Goal: Task Accomplishment & Management: Manage account settings

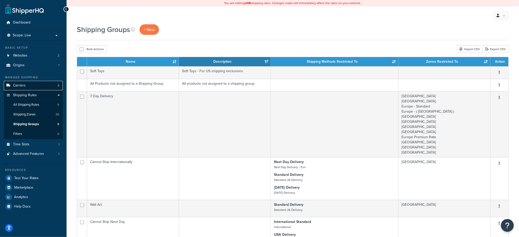
click at [23, 87] on span "Carriers" at bounding box center [19, 86] width 13 height 4
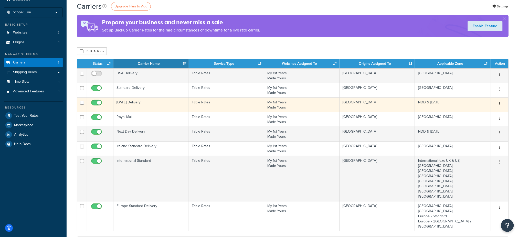
scroll to position [34, 0]
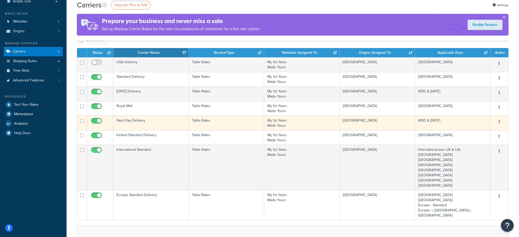
click at [145, 121] on td "Next Day Delivery" at bounding box center [152, 123] width 76 height 15
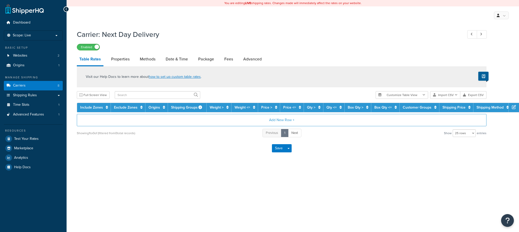
select select "25"
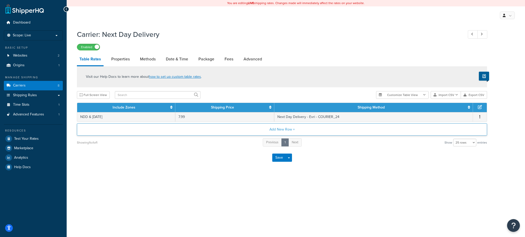
click at [281, 130] on button "Add New Row +" at bounding box center [282, 130] width 410 height 12
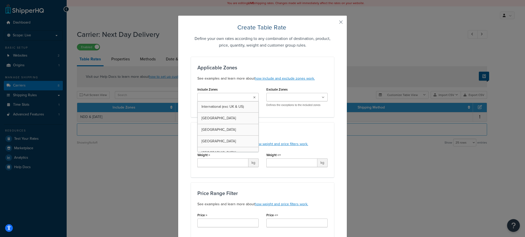
click at [214, 95] on input "Include Zones" at bounding box center [221, 98] width 45 height 6
type input "ndd"
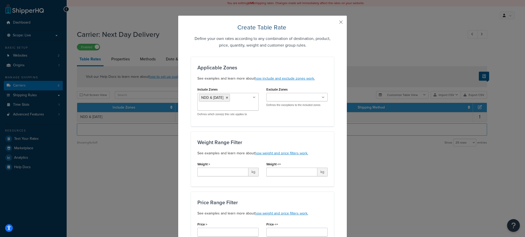
click at [311, 126] on div "Applicable Zones See examples and learn more about how include and exclude zone…" at bounding box center [262, 92] width 143 height 70
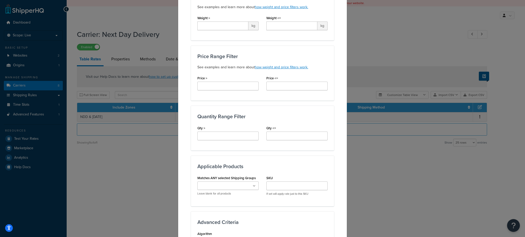
scroll to position [239, 0]
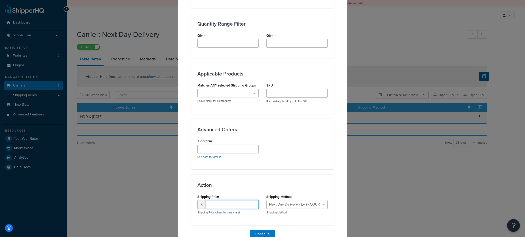
click at [228, 204] on input "number" at bounding box center [232, 204] width 53 height 9
type input "9.99"
click at [293, 207] on select "Next Day Delivery - Evri - COURIER_24 Next Day Delivery - DPD - Next_Day_Delive…" at bounding box center [296, 204] width 61 height 9
select select "182205"
click at [266, 200] on select "Next Day Delivery - Evri - COURIER_24 Next Day Delivery - DPD - Next_Day_Delive…" at bounding box center [296, 204] width 61 height 9
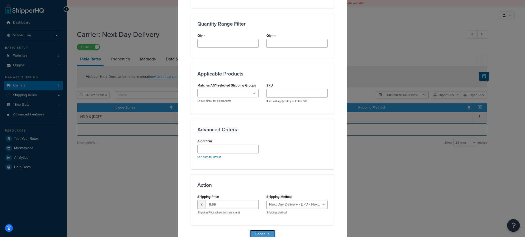
click at [269, 232] on button "Continue" at bounding box center [263, 234] width 26 height 8
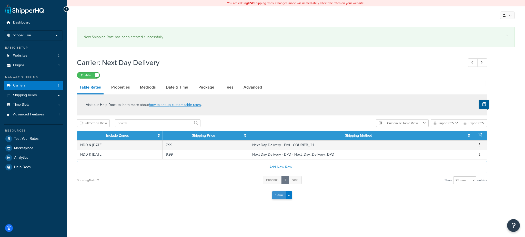
click at [276, 196] on button "Save" at bounding box center [279, 195] width 14 height 8
